Goal: Entertainment & Leisure: Consume media (video, audio)

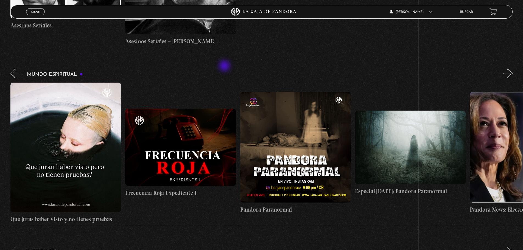
scroll to position [0, 1034]
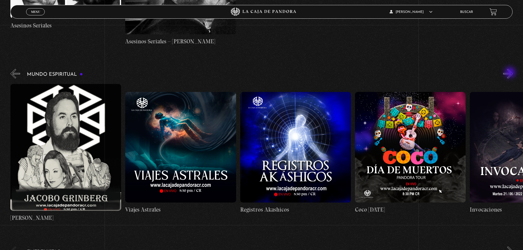
click at [511, 73] on button "»" at bounding box center [509, 74] width 10 height 10
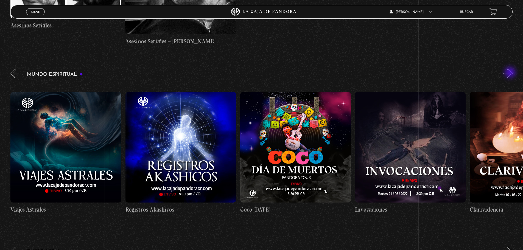
click at [511, 73] on button "»" at bounding box center [509, 74] width 10 height 10
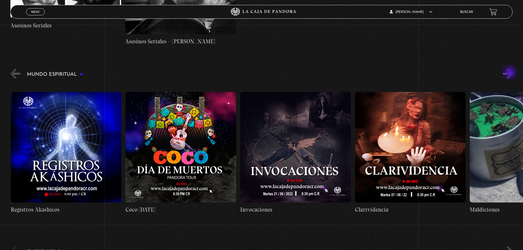
click at [511, 73] on button "»" at bounding box center [509, 74] width 10 height 10
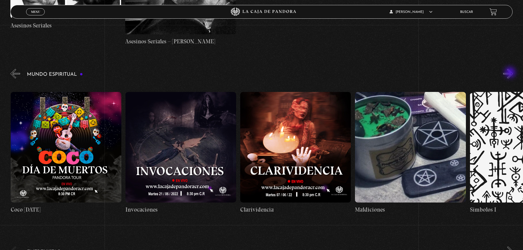
scroll to position [0, 1379]
click at [513, 75] on button "»" at bounding box center [509, 74] width 10 height 10
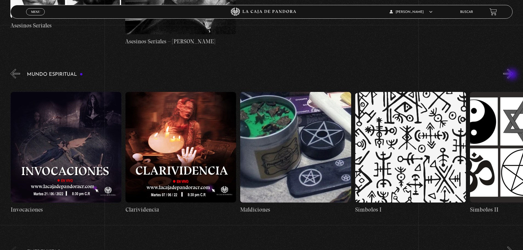
click at [513, 75] on button "»" at bounding box center [509, 74] width 10 height 10
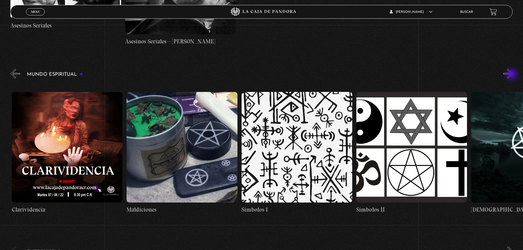
click at [513, 75] on button "»" at bounding box center [509, 74] width 10 height 10
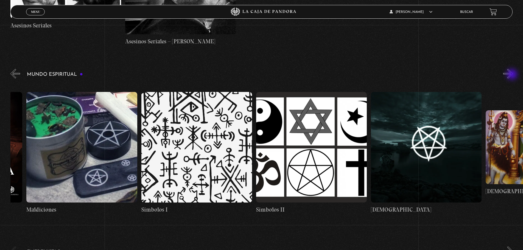
click at [513, 75] on button "»" at bounding box center [509, 74] width 10 height 10
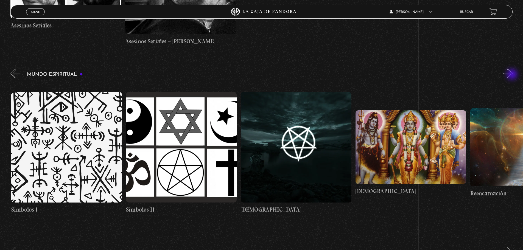
click at [513, 75] on button "»" at bounding box center [509, 74] width 10 height 10
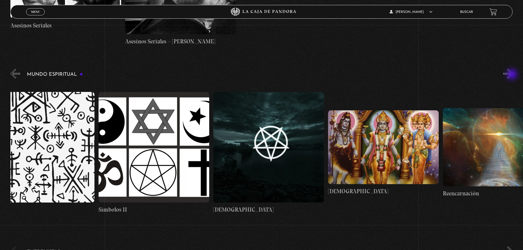
scroll to position [0, 1896]
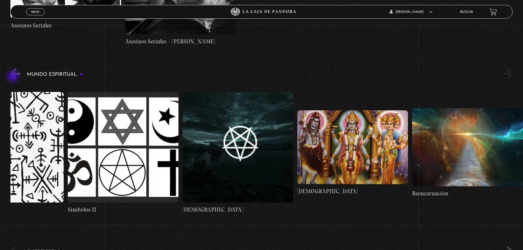
click at [13, 77] on button "«" at bounding box center [15, 74] width 10 height 10
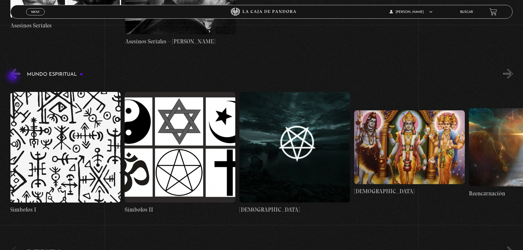
click at [13, 77] on button "«" at bounding box center [15, 74] width 10 height 10
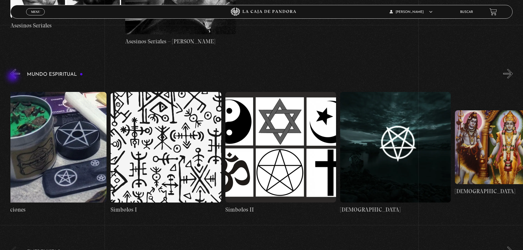
click at [13, 77] on button "«" at bounding box center [15, 74] width 10 height 10
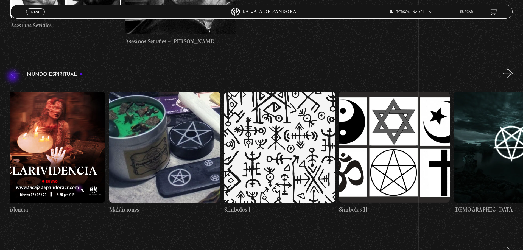
click at [13, 77] on button "«" at bounding box center [15, 74] width 10 height 10
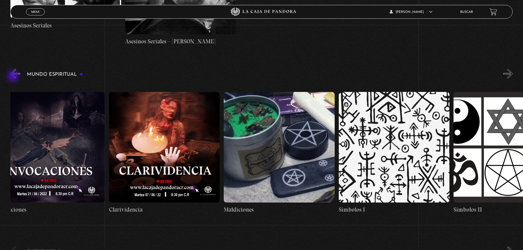
click at [13, 77] on button "«" at bounding box center [15, 74] width 10 height 10
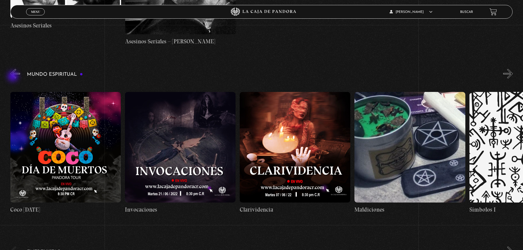
scroll to position [0, 1379]
click at [301, 121] on figure at bounding box center [295, 147] width 111 height 111
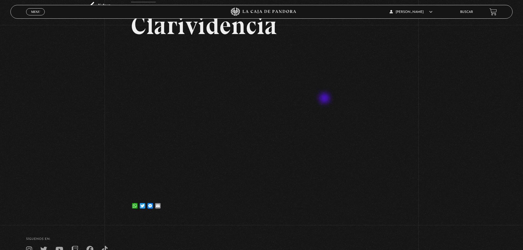
scroll to position [55, 0]
